Goal: Check status: Check status

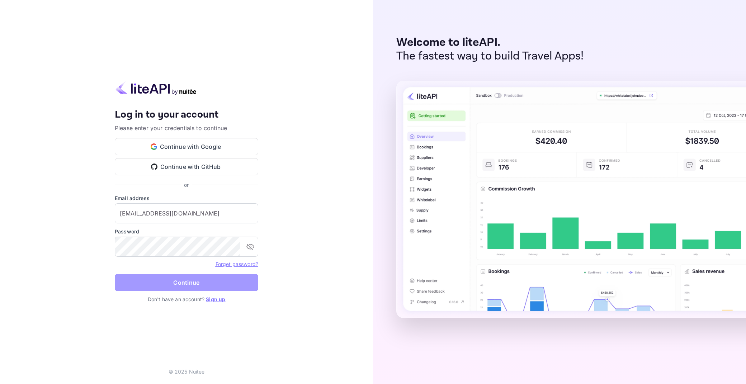
click at [204, 278] on button "Continue" at bounding box center [186, 282] width 143 height 17
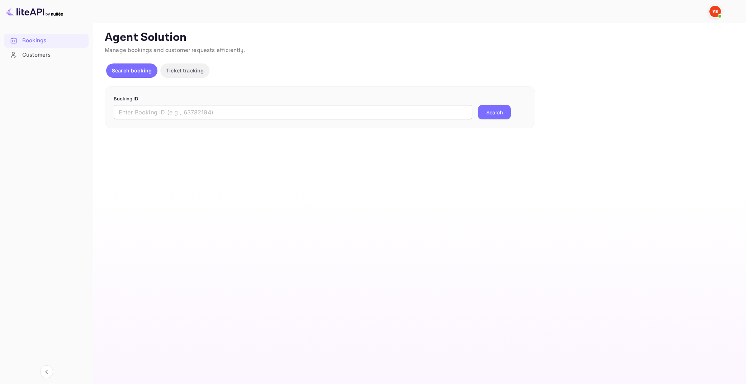
click at [277, 105] on input "text" at bounding box center [293, 112] width 359 height 14
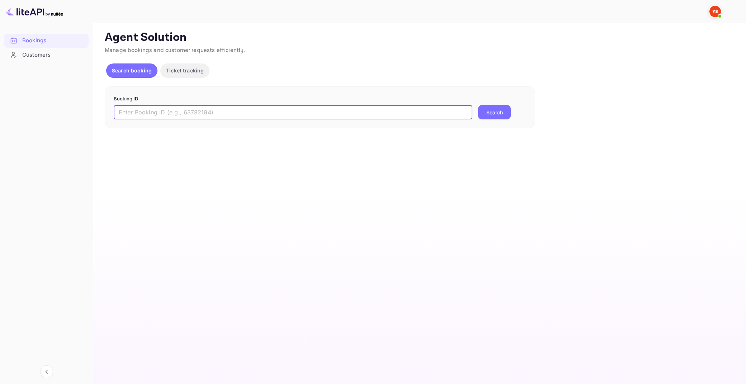
paste input "9233305"
type input "9233305"
click at [478, 105] on button "Search" at bounding box center [494, 112] width 33 height 14
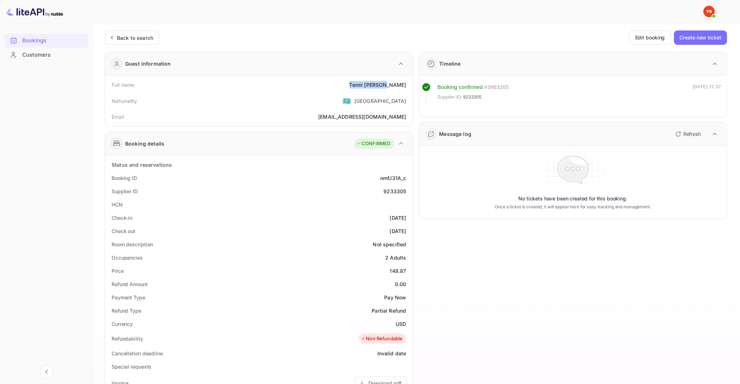
drag, startPoint x: 374, startPoint y: 83, endPoint x: 406, endPoint y: 83, distance: 31.6
click at [406, 83] on div "[PERSON_NAME]" at bounding box center [377, 85] width 57 height 8
copy div "[PERSON_NAME]"
drag, startPoint x: 390, startPoint y: 271, endPoint x: 407, endPoint y: 271, distance: 16.9
click at [407, 271] on div "Price 148.87" at bounding box center [259, 270] width 302 height 13
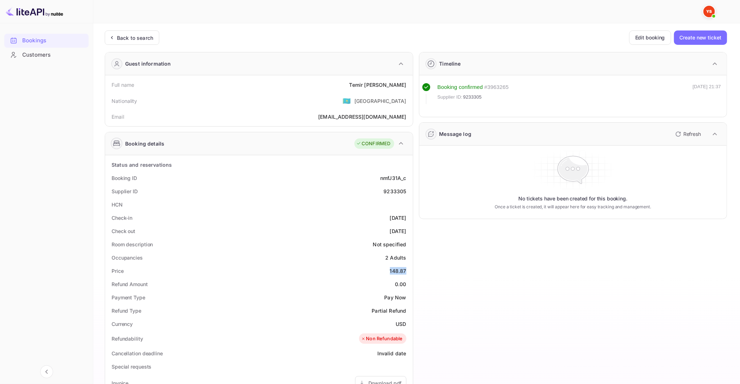
copy div "148.87"
drag, startPoint x: 397, startPoint y: 323, endPoint x: 406, endPoint y: 324, distance: 9.4
click at [406, 324] on div "USD" at bounding box center [401, 324] width 10 height 8
copy div "USD"
click at [137, 32] on div "Back to search" at bounding box center [132, 37] width 55 height 14
